Goal: Answer question/provide support: Share knowledge or assist other users

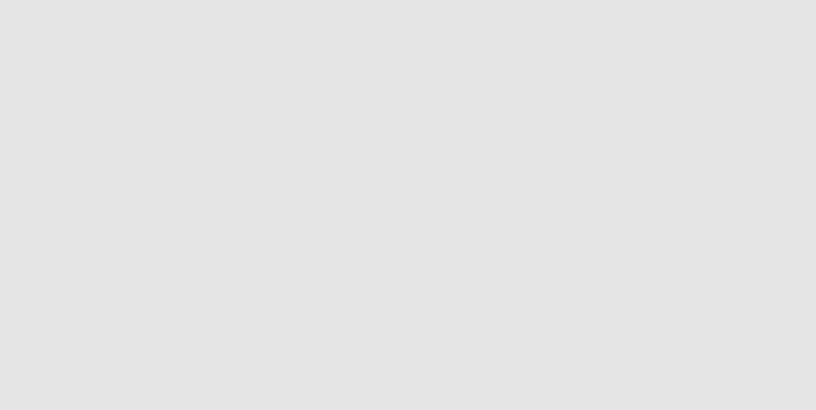
click at [354, 165] on app-root at bounding box center [408, 205] width 816 height 410
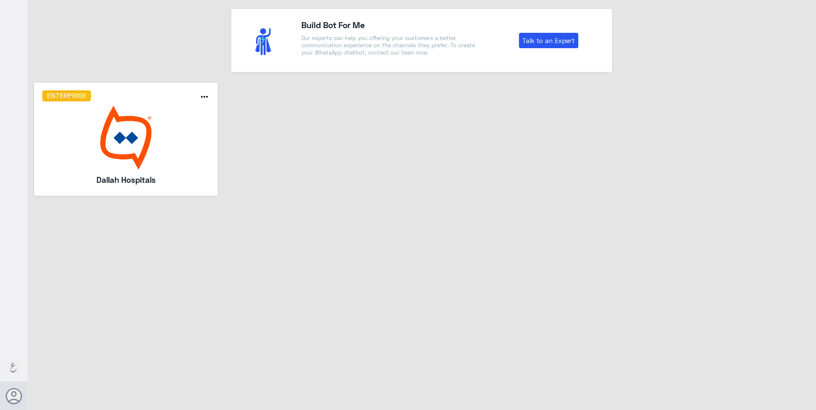
click at [143, 151] on img at bounding box center [126, 138] width 168 height 64
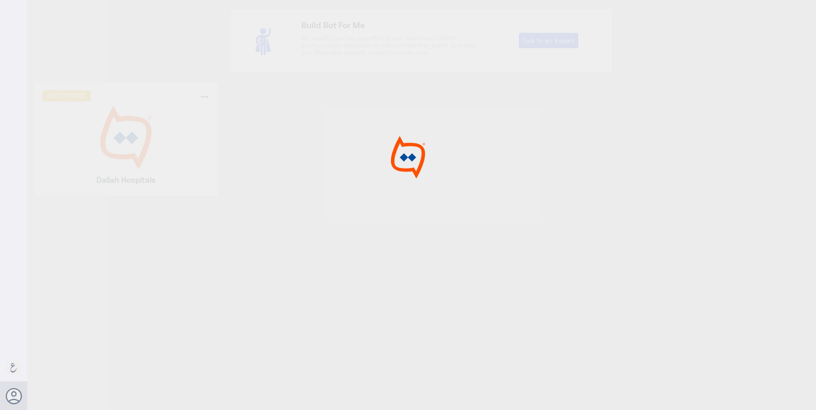
drag, startPoint x: 325, startPoint y: 123, endPoint x: 334, endPoint y: 124, distance: 9.0
click at [325, 123] on div at bounding box center [408, 206] width 816 height 413
click at [169, 144] on div at bounding box center [408, 206] width 816 height 413
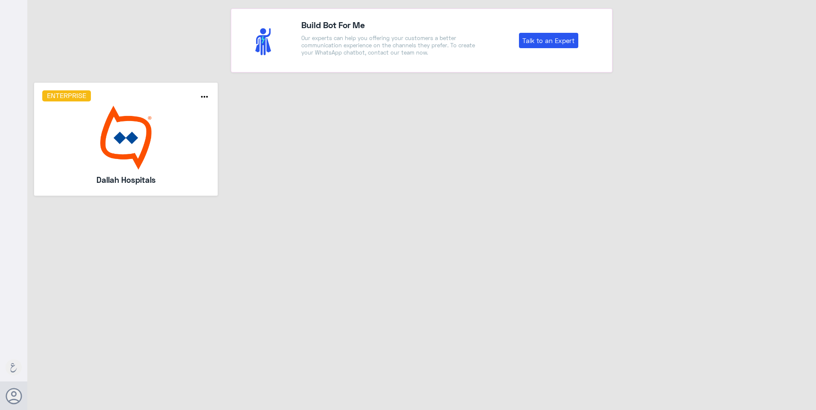
click at [139, 119] on img at bounding box center [126, 138] width 168 height 64
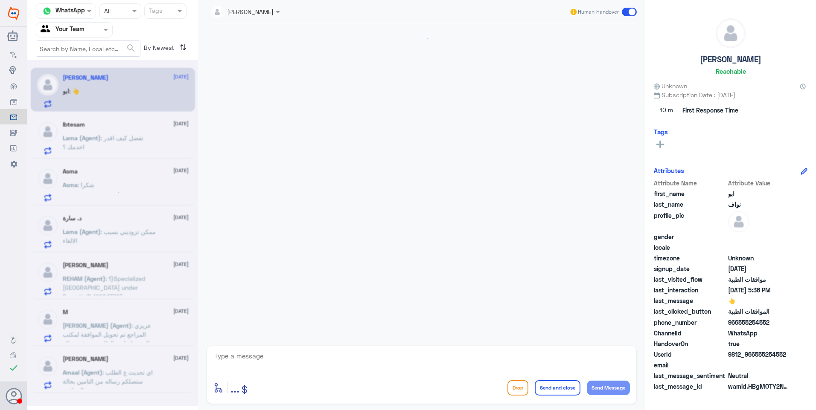
click at [77, 32] on input "text" at bounding box center [64, 30] width 47 height 10
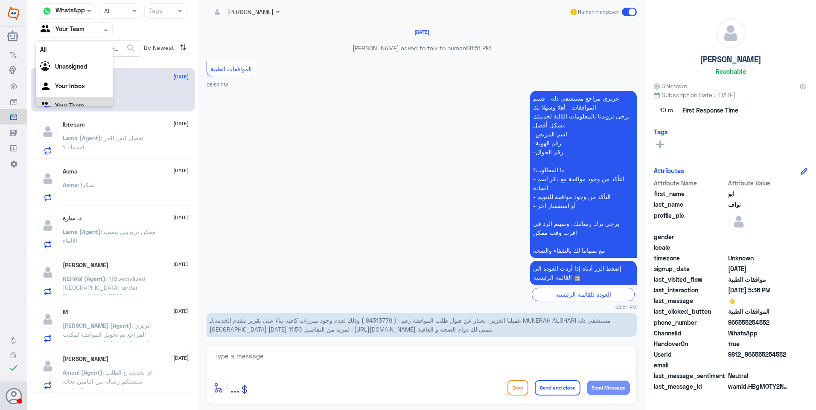
scroll to position [866, 0]
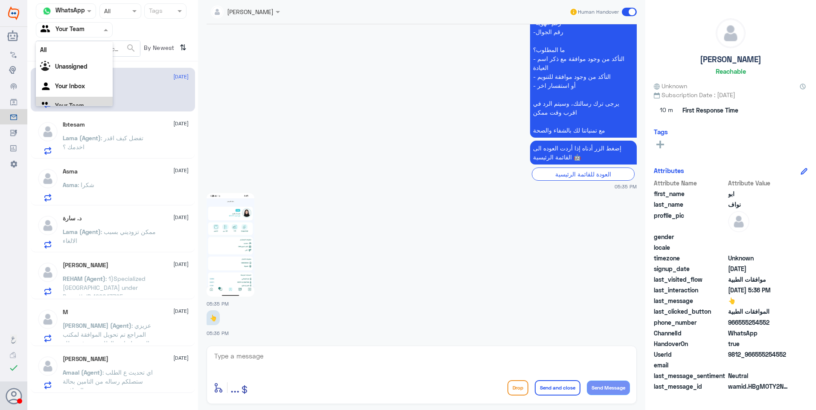
click at [84, 102] on div "Your Team" at bounding box center [74, 107] width 77 height 20
click at [108, 137] on span ": تفضل كيف اقدر اخدمك ؟" at bounding box center [103, 142] width 81 height 16
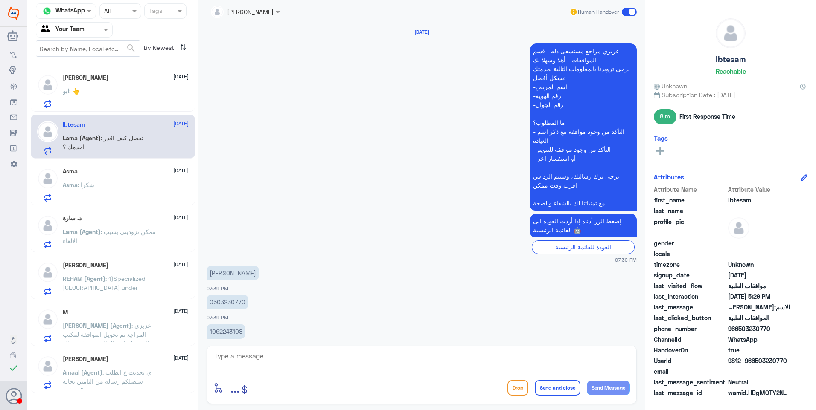
scroll to position [704, 0]
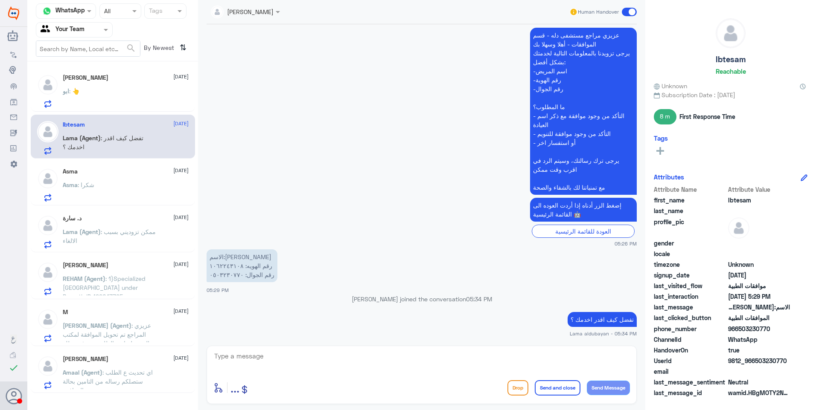
click at [105, 256] on div "[PERSON_NAME] [DATE] REHAM (Agent) : 1)Specialized [GEOGRAPHIC_DATA] under Prea…" at bounding box center [113, 278] width 164 height 44
click at [109, 230] on span ": ممكن تزوديني بسبب الالغاء" at bounding box center [109, 236] width 93 height 16
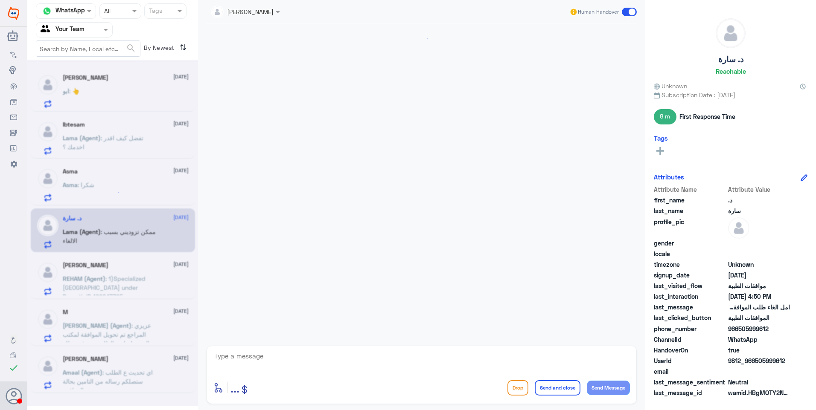
scroll to position [247, 0]
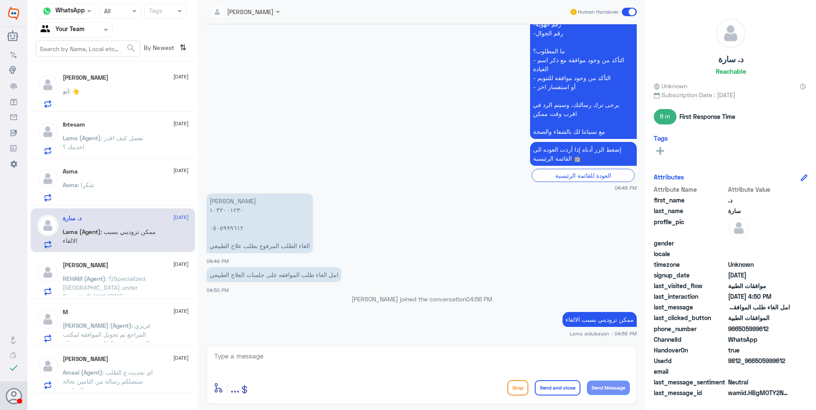
click at [95, 177] on div "Asma [DATE] Asma : شكرا" at bounding box center [126, 185] width 126 height 34
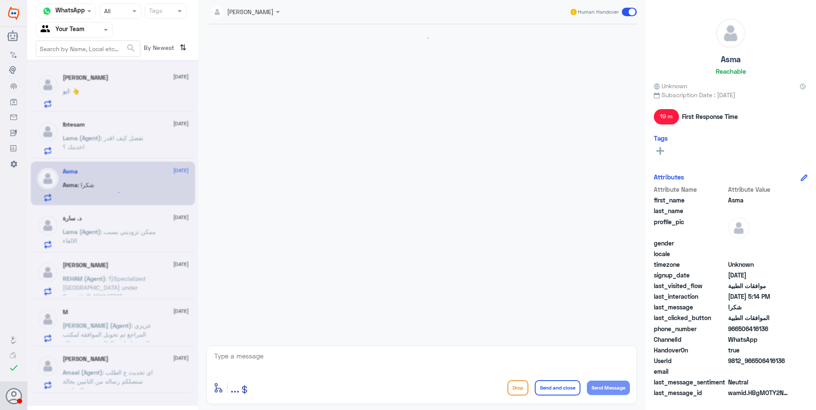
scroll to position [459, 0]
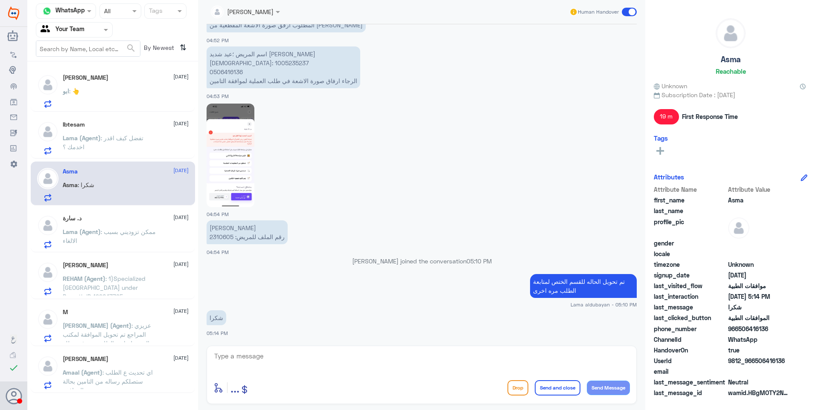
click at [100, 144] on p "Lama (Agent) : تفضل كيف اقدر اخدمك ؟" at bounding box center [111, 144] width 96 height 21
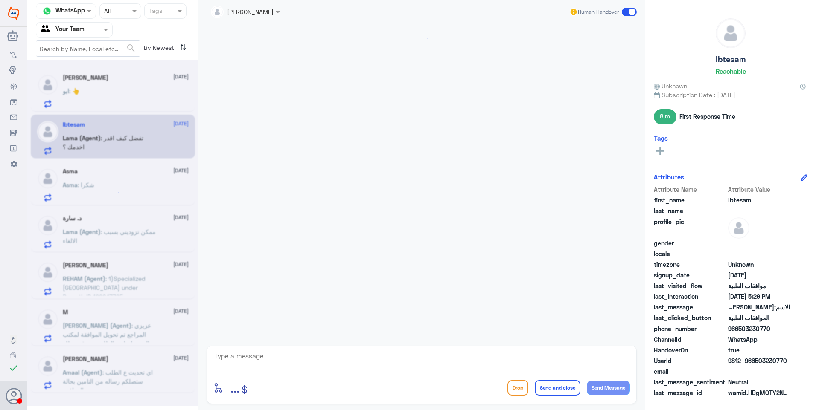
scroll to position [704, 0]
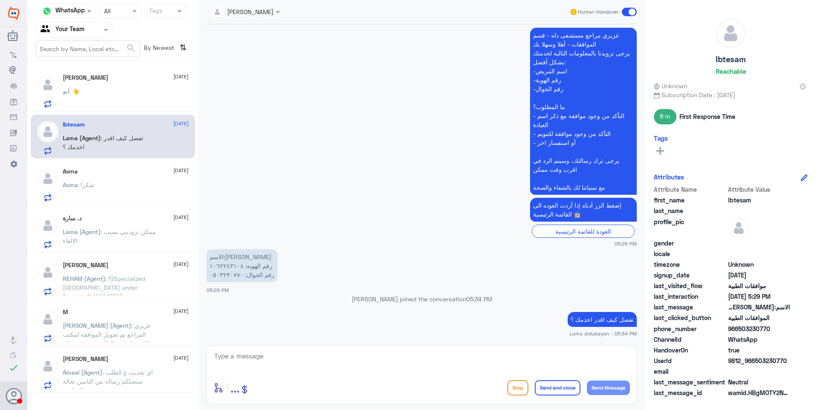
click at [122, 90] on div "ابو : 👆" at bounding box center [126, 98] width 126 height 19
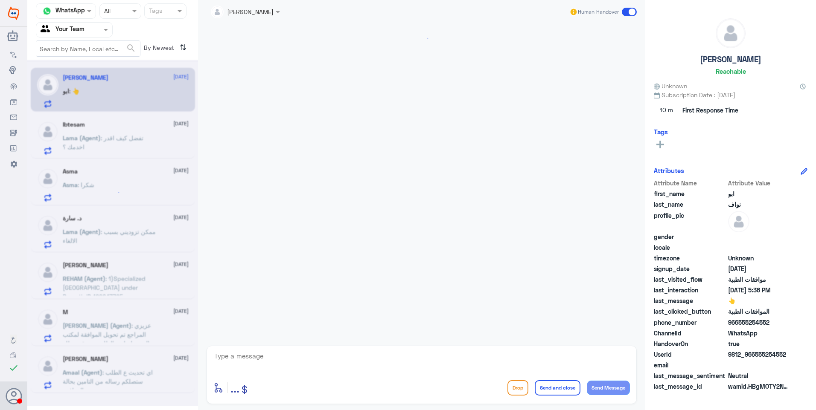
scroll to position [866, 0]
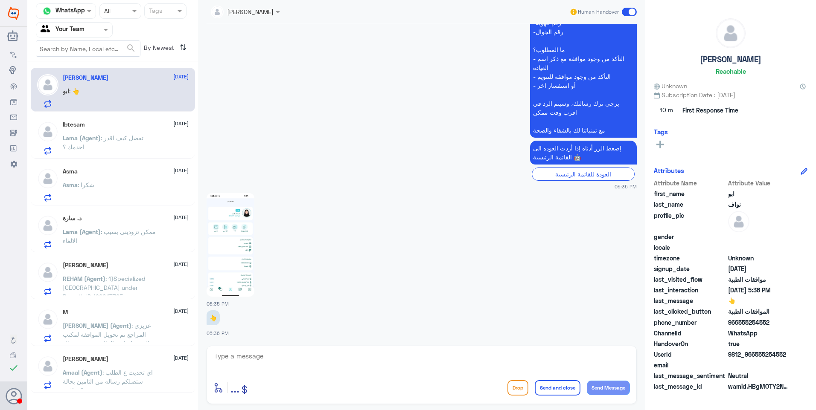
click at [226, 255] on img at bounding box center [230, 245] width 48 height 104
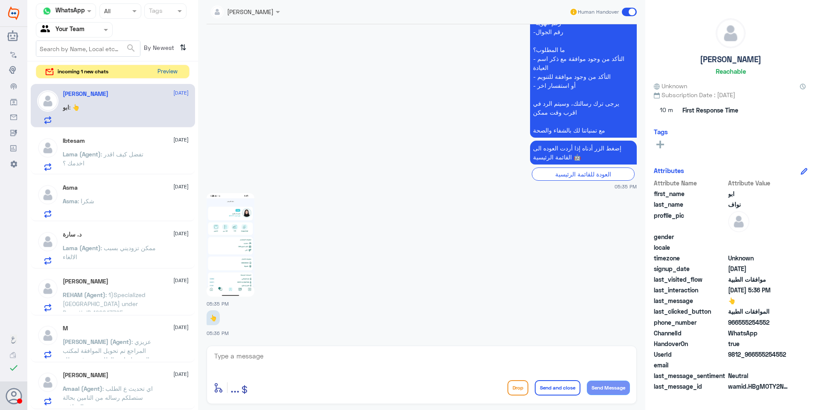
click at [161, 69] on button "Preview" at bounding box center [167, 71] width 26 height 13
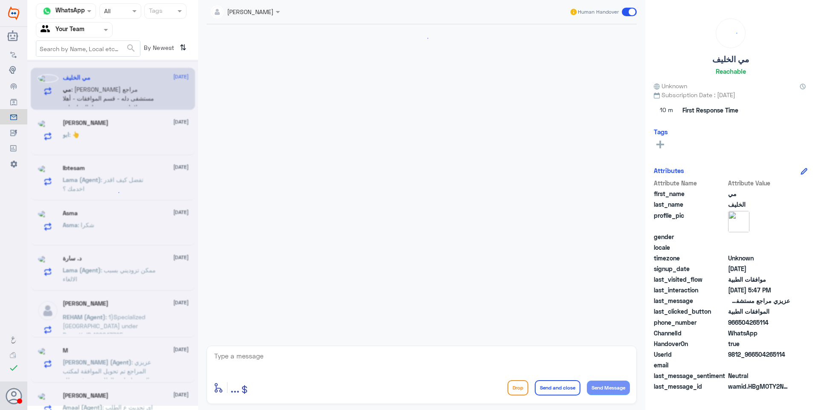
scroll to position [385, 0]
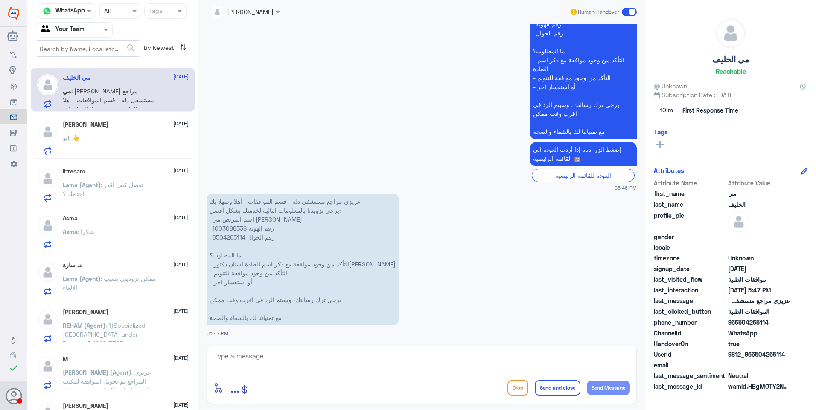
click at [224, 231] on p "عزيزي مراجع مستشفى دله - قسم الموافقات - أهلا وسهلا بك يرجى تزويدنا بالمعلومات …" at bounding box center [302, 259] width 192 height 131
copy p "1003098538"
drag, startPoint x: 340, startPoint y: 299, endPoint x: 224, endPoint y: 294, distance: 115.7
click at [224, 294] on p "عزيزي مراجع مستشفى دله - قسم الموافقات - أهلا وسهلا بك يرجى تزويدنا بالمعلومات …" at bounding box center [302, 259] width 192 height 131
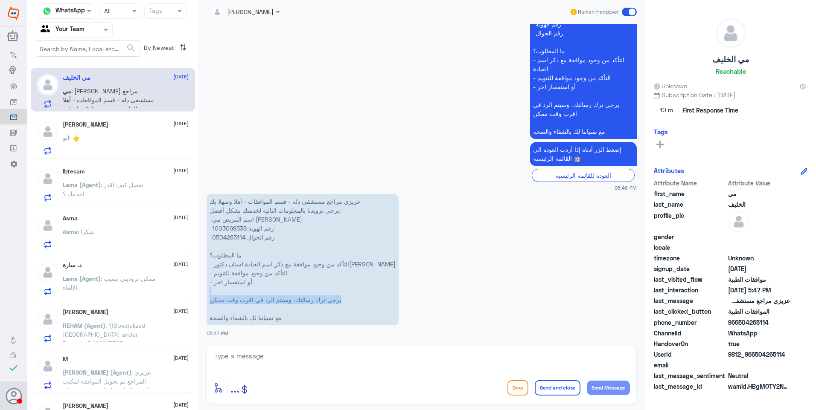
drag, startPoint x: 224, startPoint y: 294, endPoint x: 266, endPoint y: 282, distance: 43.5
click at [268, 302] on p "عزيزي مراجع مستشفى دله - قسم الموافقات - أهلا وسهلا بك يرجى تزويدنا بالمعلومات …" at bounding box center [302, 259] width 192 height 131
click at [232, 226] on p "عزيزي مراجع مستشفى دله - قسم الموافقات - أهلا وسهلا بك يرجى تزويدنا بالمعلومات …" at bounding box center [302, 259] width 192 height 131
copy p "1003098538"
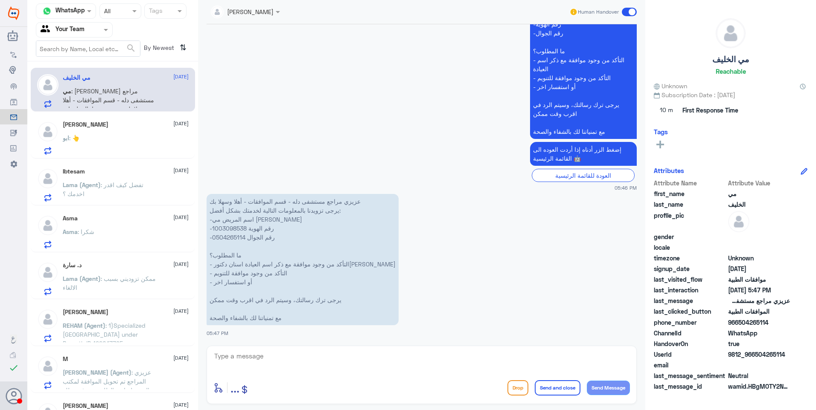
click at [296, 360] on textarea at bounding box center [421, 361] width 416 height 21
type textarea ","
type textarea "j"
type textarea "تفضلي وضحي استفسارك"
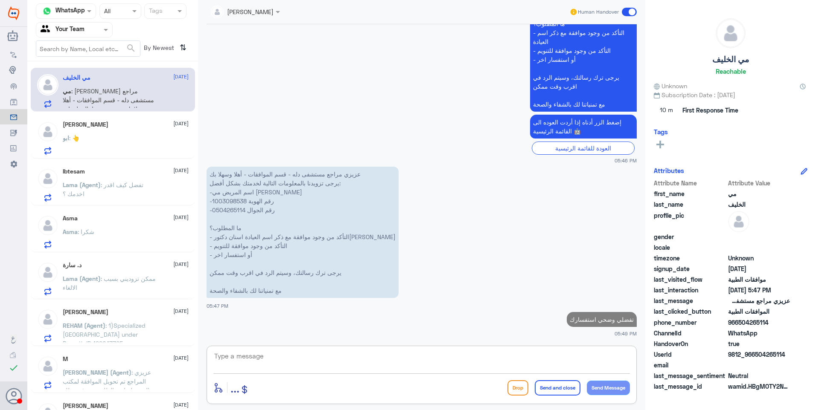
click at [142, 139] on div "ابو : 👆" at bounding box center [126, 145] width 126 height 19
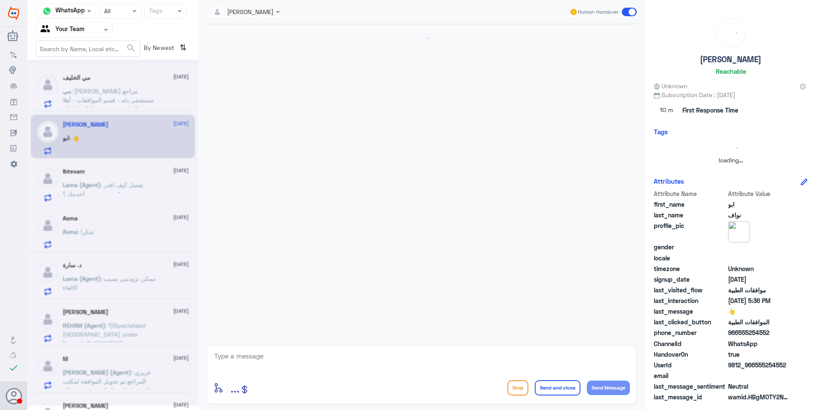
click at [137, 94] on div at bounding box center [112, 233] width 171 height 346
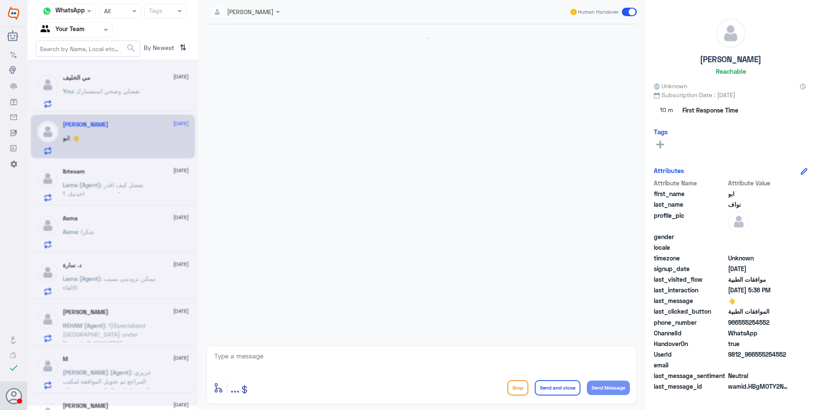
scroll to position [866, 0]
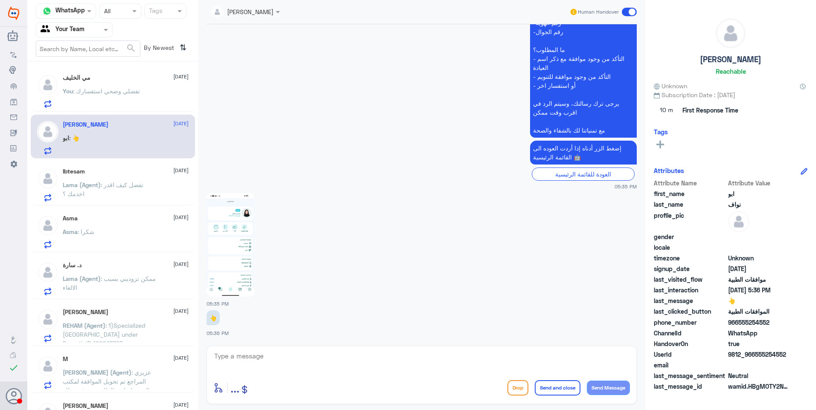
click at [131, 83] on div "مي [PERSON_NAME] [DATE] You : تفضلي وضحي استفسارك" at bounding box center [126, 91] width 126 height 34
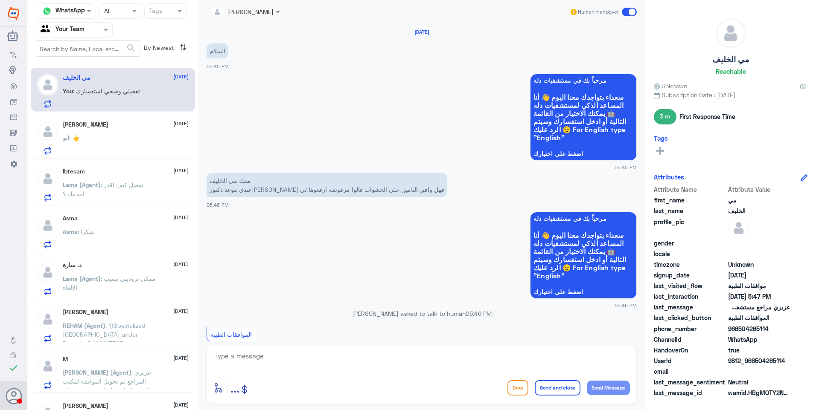
scroll to position [427, 0]
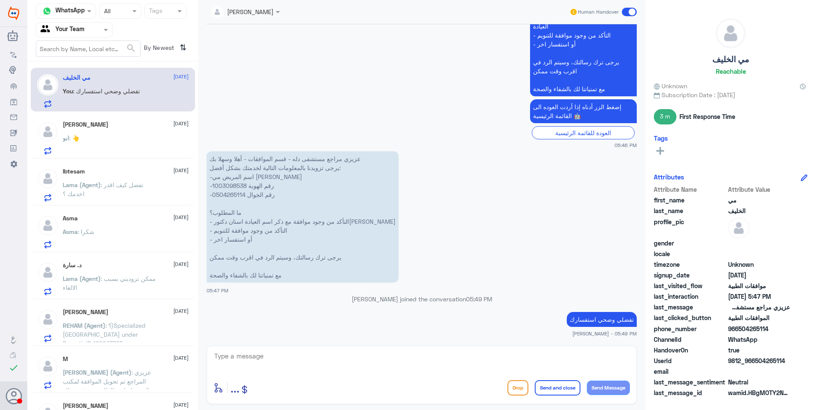
click at [109, 139] on div "ابو : 👆" at bounding box center [126, 145] width 126 height 19
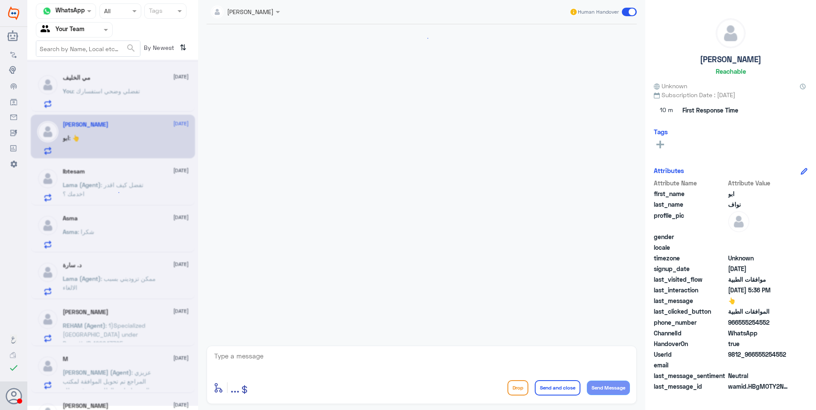
scroll to position [866, 0]
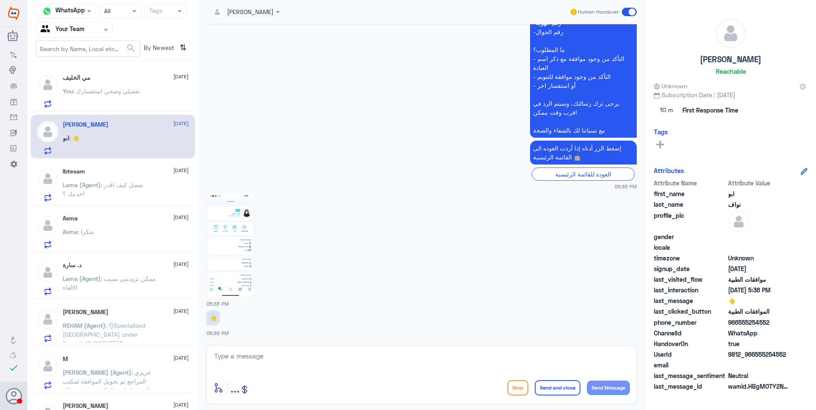
click at [108, 88] on span ": تفضلي وضحي استفسارك" at bounding box center [106, 90] width 67 height 7
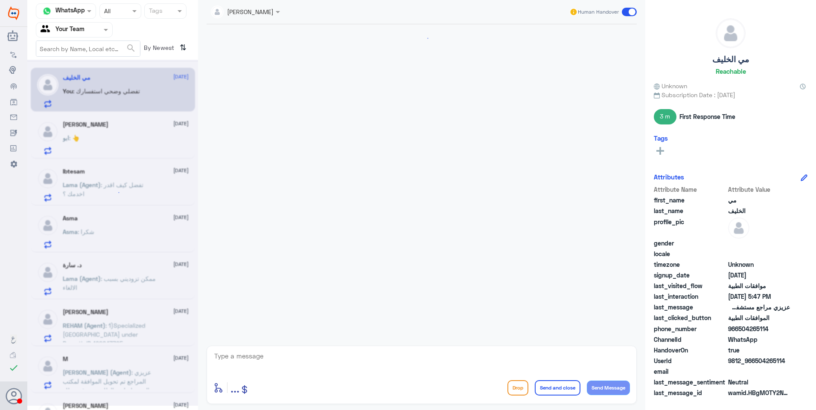
scroll to position [427, 0]
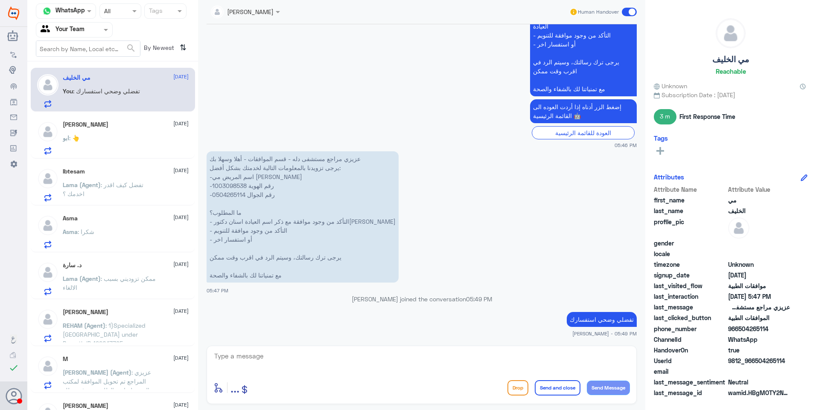
click at [110, 131] on div "[PERSON_NAME] [DATE] ابو : 👆" at bounding box center [126, 138] width 126 height 34
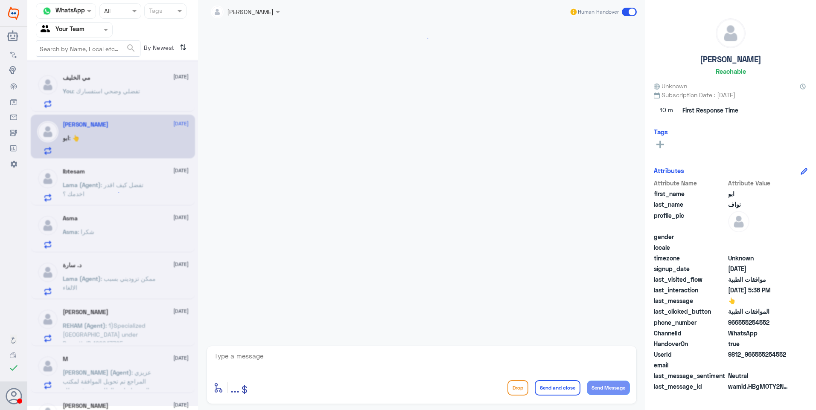
scroll to position [866, 0]
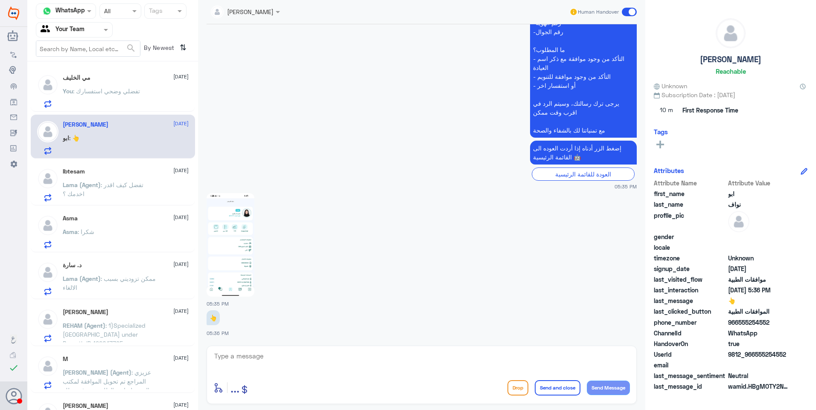
click at [100, 99] on p "You : تفضلي وضحي استفسارك" at bounding box center [101, 97] width 77 height 21
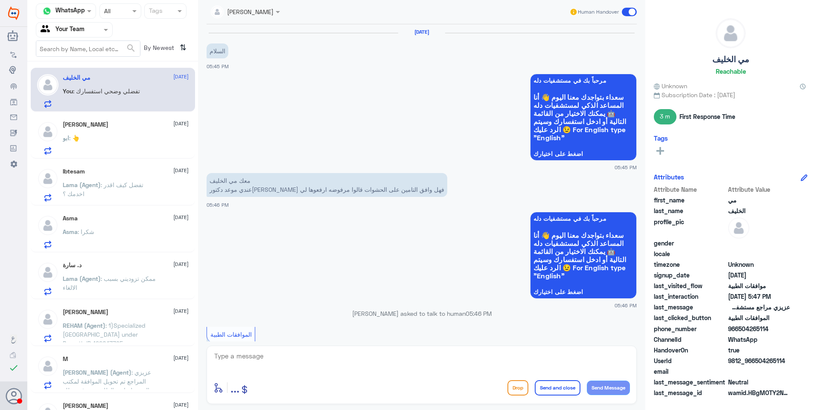
scroll to position [427, 0]
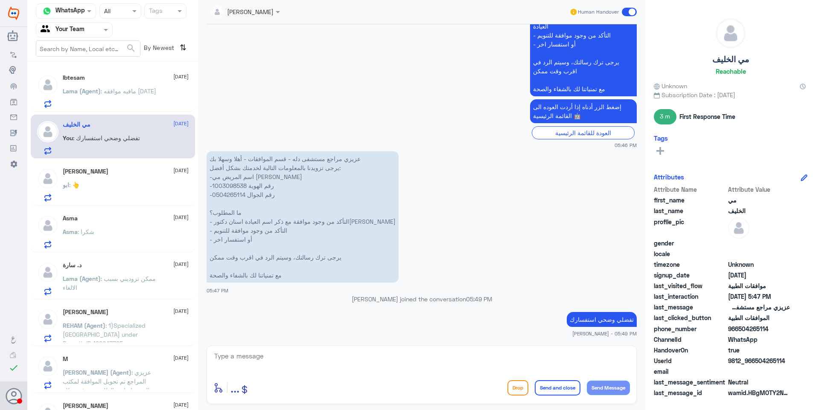
click at [114, 77] on div "Ibtesam [DATE]" at bounding box center [126, 77] width 126 height 7
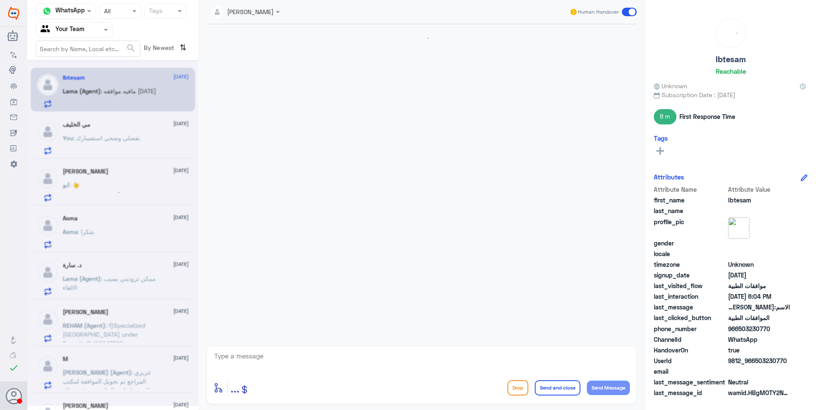
scroll to position [510, 0]
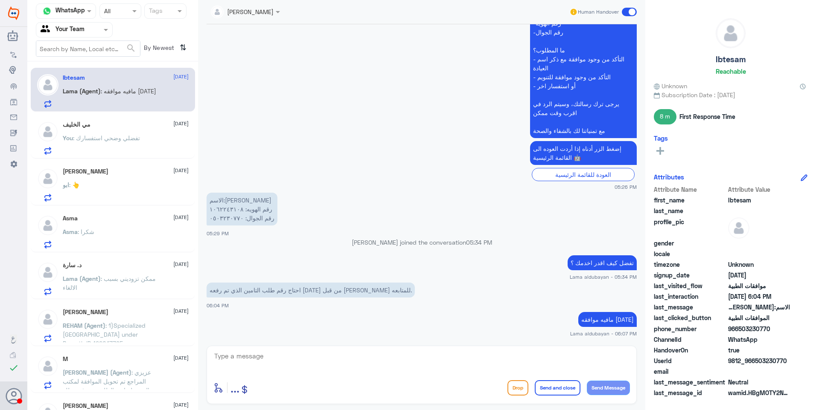
click at [108, 130] on div "مي [PERSON_NAME] [DATE] You : تفضلي وضحي استفسارك" at bounding box center [126, 138] width 126 height 34
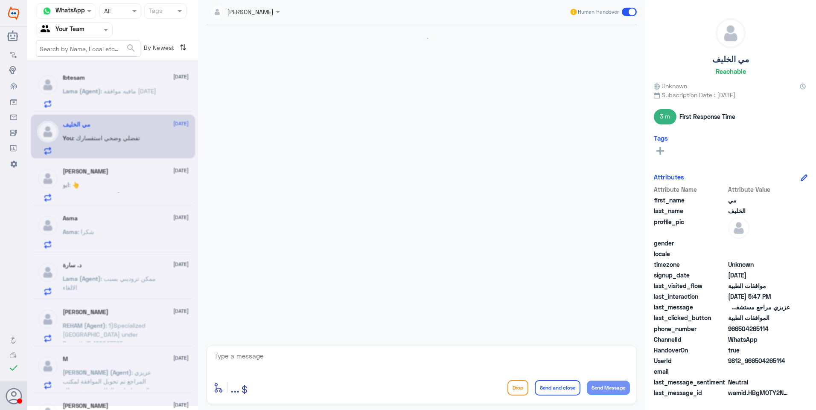
scroll to position [427, 0]
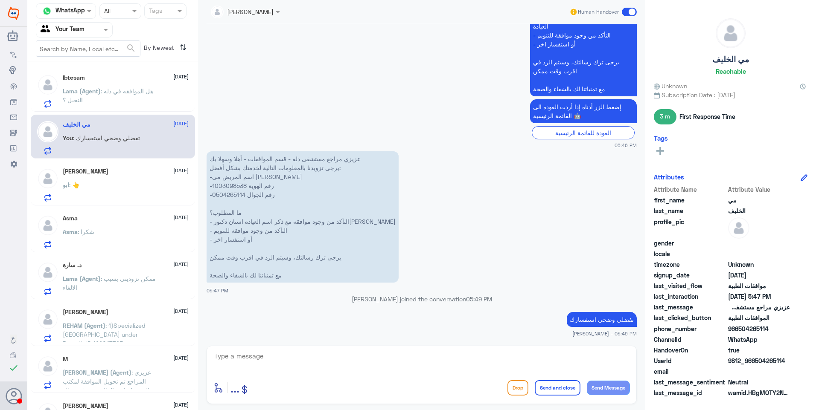
click at [212, 386] on div "enter flow name ... Drop Send and close Send Message" at bounding box center [421, 375] width 430 height 58
click at [112, 90] on span ": اول ما يرتفع الطلب راح تجيك رساله انه تم رفع طلب" at bounding box center [107, 95] width 89 height 16
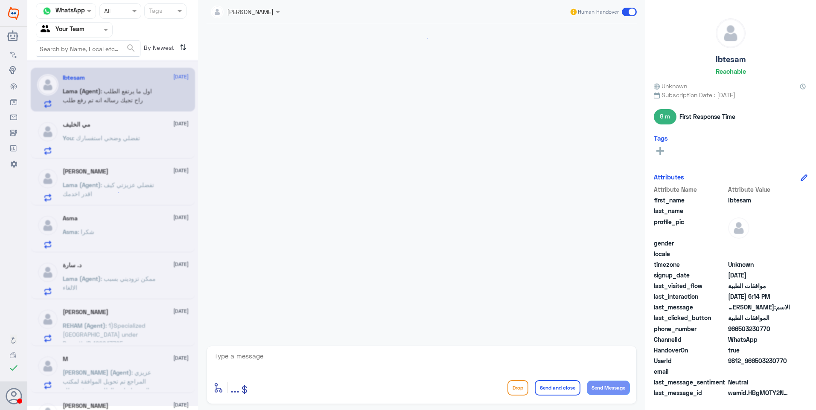
scroll to position [519, 0]
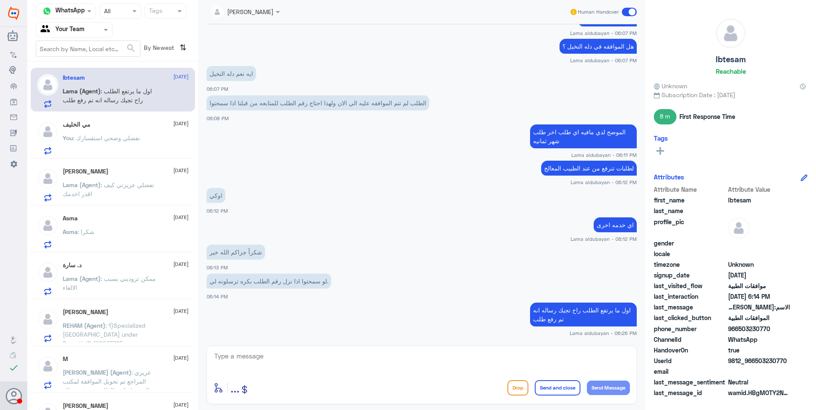
click at [121, 94] on span ": اول ما يرتفع الطلب راح تجيك رساله انه تم رفع طلب" at bounding box center [107, 95] width 89 height 16
click at [126, 144] on p "You : تفضلي وضحي استفسارك" at bounding box center [101, 144] width 77 height 21
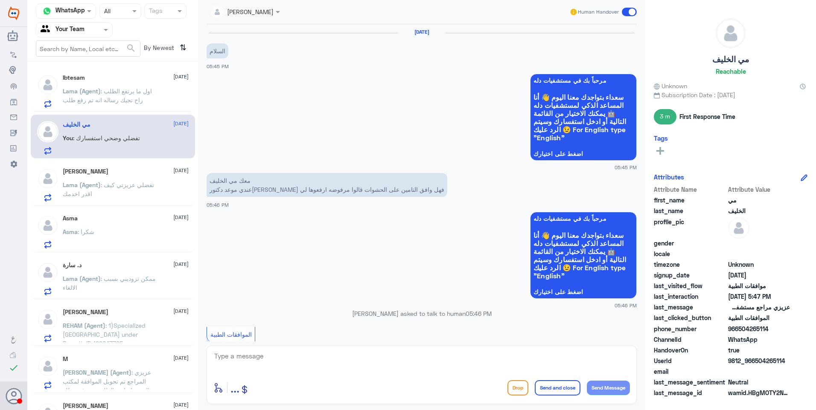
scroll to position [427, 0]
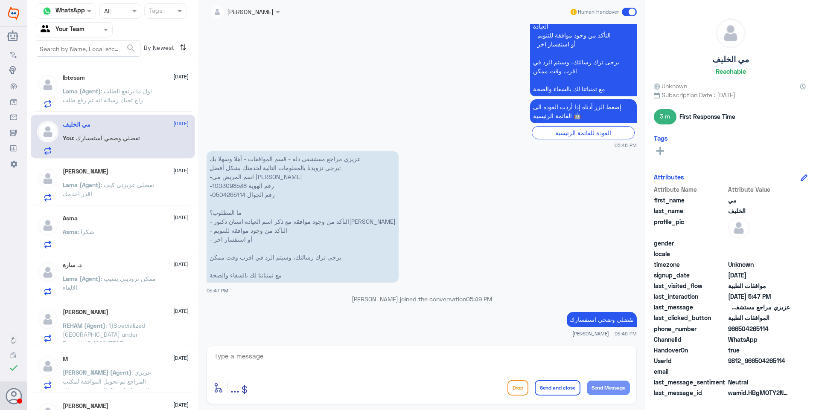
click at [135, 102] on span ": اول ما يرتفع الطلب راح تجيك رساله انه تم رفع طلب" at bounding box center [107, 95] width 89 height 16
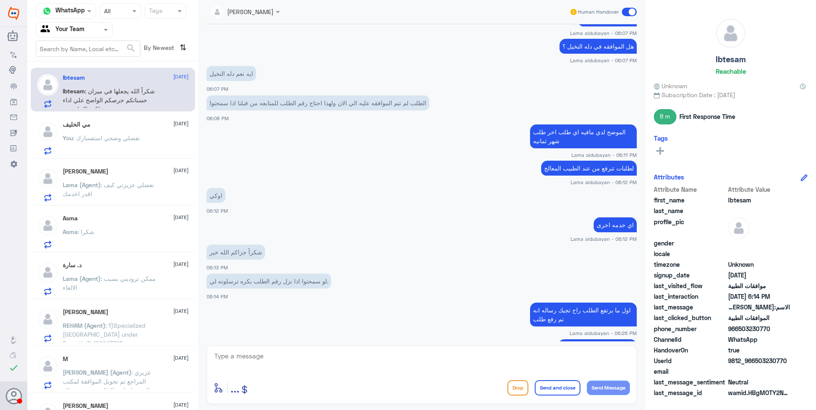
scroll to position [575, 0]
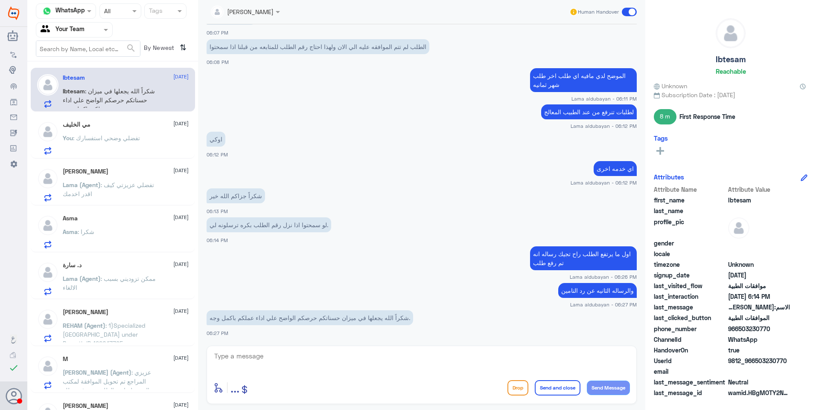
click at [224, 381] on div "enter flow name ..." at bounding box center [231, 387] width 36 height 19
click at [90, 141] on span ": تفضلي وضحي استفسارك" at bounding box center [106, 137] width 67 height 7
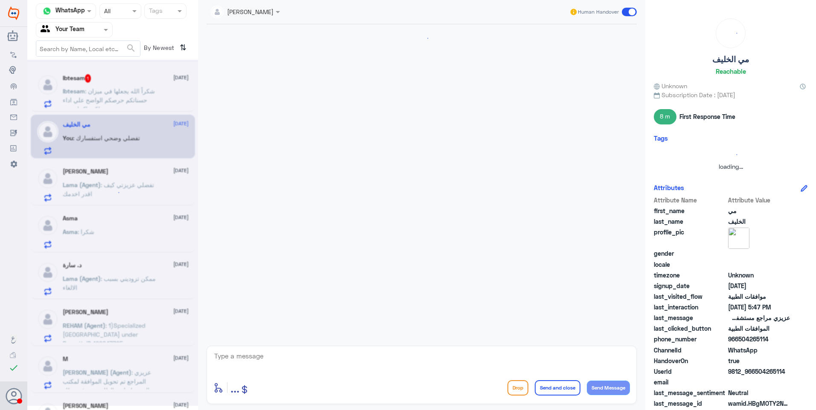
click at [115, 92] on div at bounding box center [112, 233] width 171 height 346
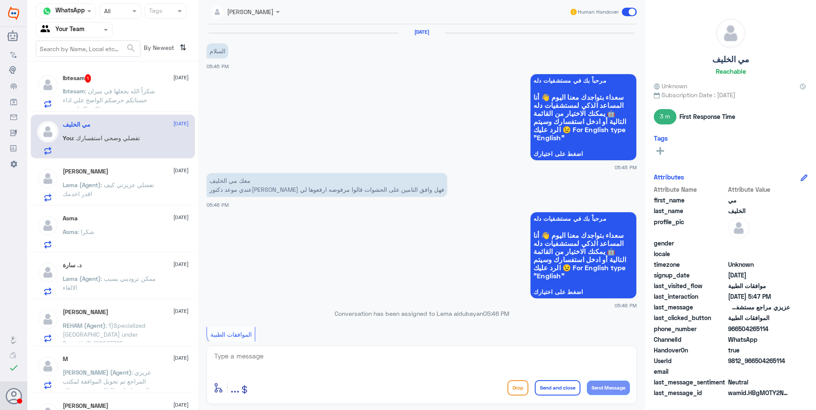
scroll to position [427, 0]
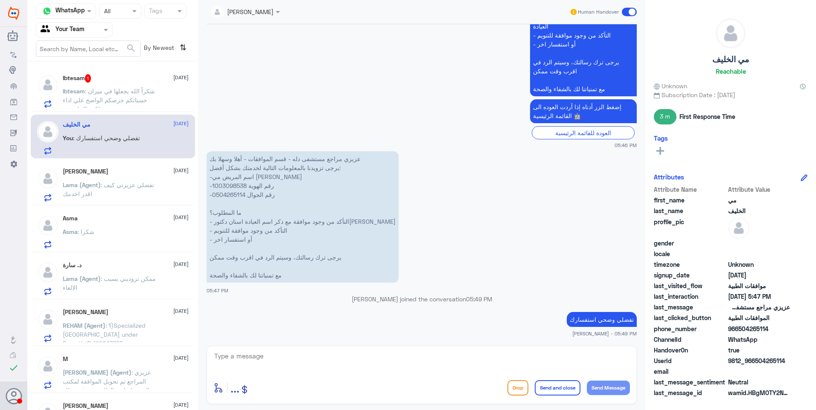
click at [126, 95] on p "Ibtesam : شكراً الله يجعلها في ميزان حسناتكم حرصكم الواضح علي اداء عملكم باكمل …" at bounding box center [111, 97] width 96 height 21
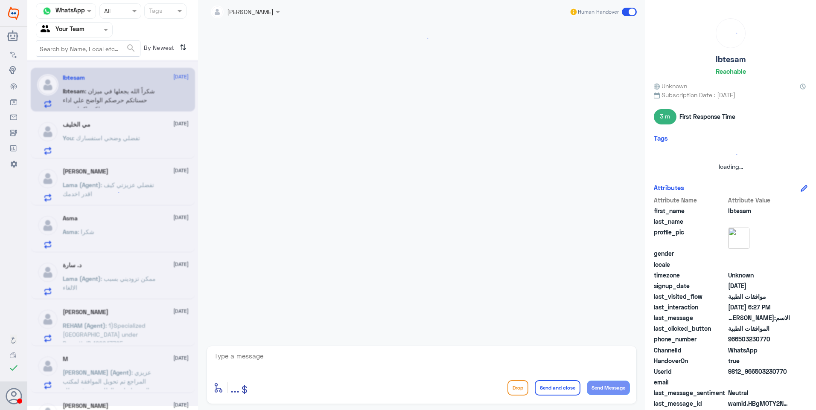
scroll to position [477, 0]
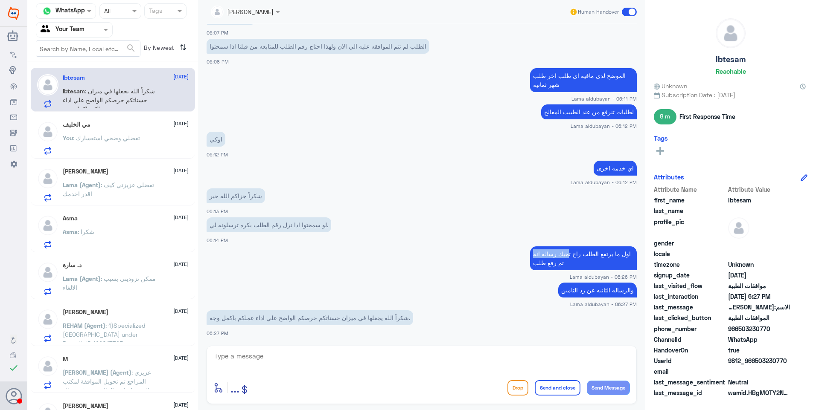
drag, startPoint x: 571, startPoint y: 256, endPoint x: 526, endPoint y: 253, distance: 44.9
click at [526, 253] on app-msgs-text "اول ما يرتفع الطلب راح تجيك رساله انه تم رفع طلب" at bounding box center [421, 259] width 430 height 25
drag, startPoint x: 526, startPoint y: 253, endPoint x: 552, endPoint y: 261, distance: 26.3
click at [524, 254] on app-msgs-text "اول ما يرتفع الطلب راح تجيك رساله انه تم رفع طلب" at bounding box center [421, 259] width 430 height 25
click at [556, 264] on p "اول ما يرتفع الطلب راح تجيك رساله انه تم رفع طلب" at bounding box center [583, 259] width 107 height 24
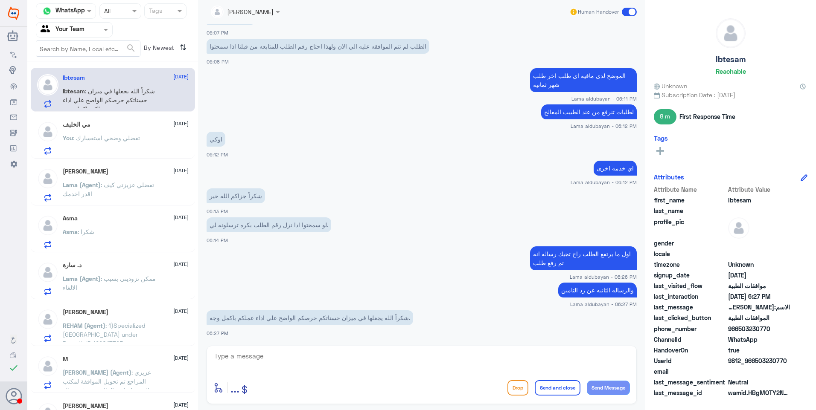
click at [73, 135] on span ": تفضلي وضحي استفسارك" at bounding box center [106, 137] width 67 height 7
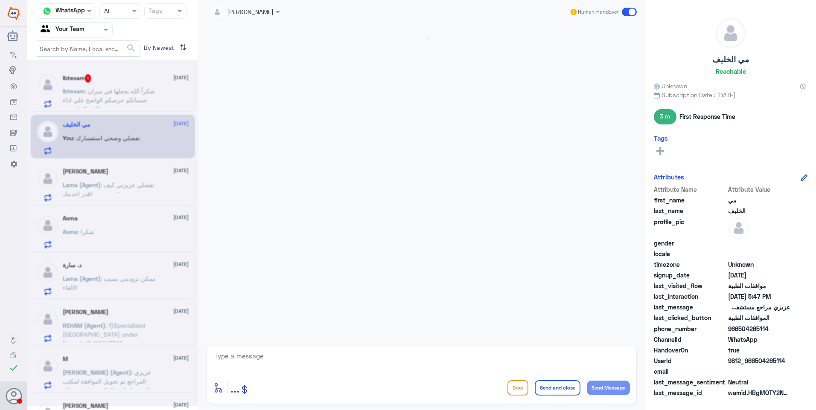
scroll to position [427, 0]
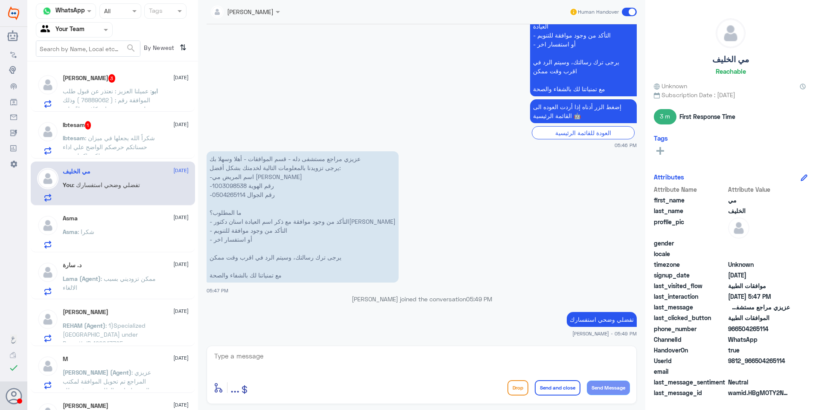
click at [218, 377] on div "enter flow name ... Drop Send and close Send Message" at bounding box center [421, 375] width 430 height 58
